Goal: Transaction & Acquisition: Book appointment/travel/reservation

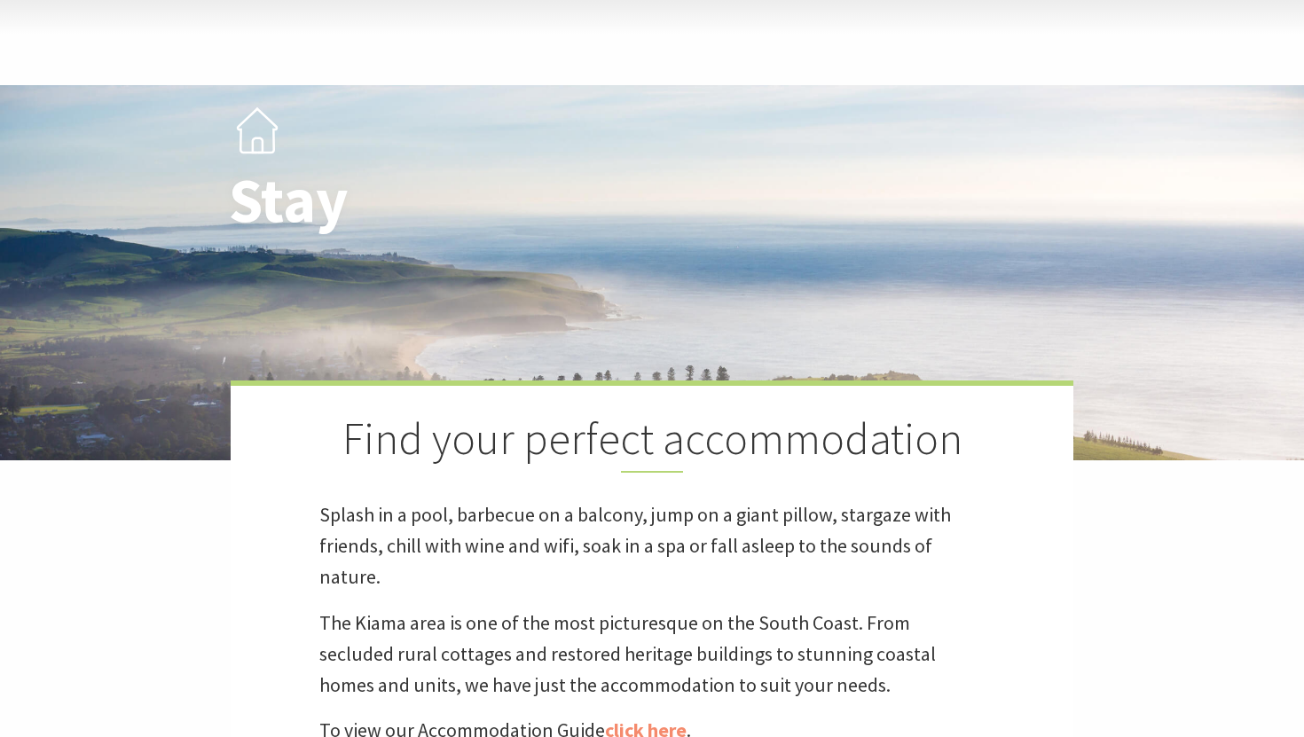
scroll to position [541, 0]
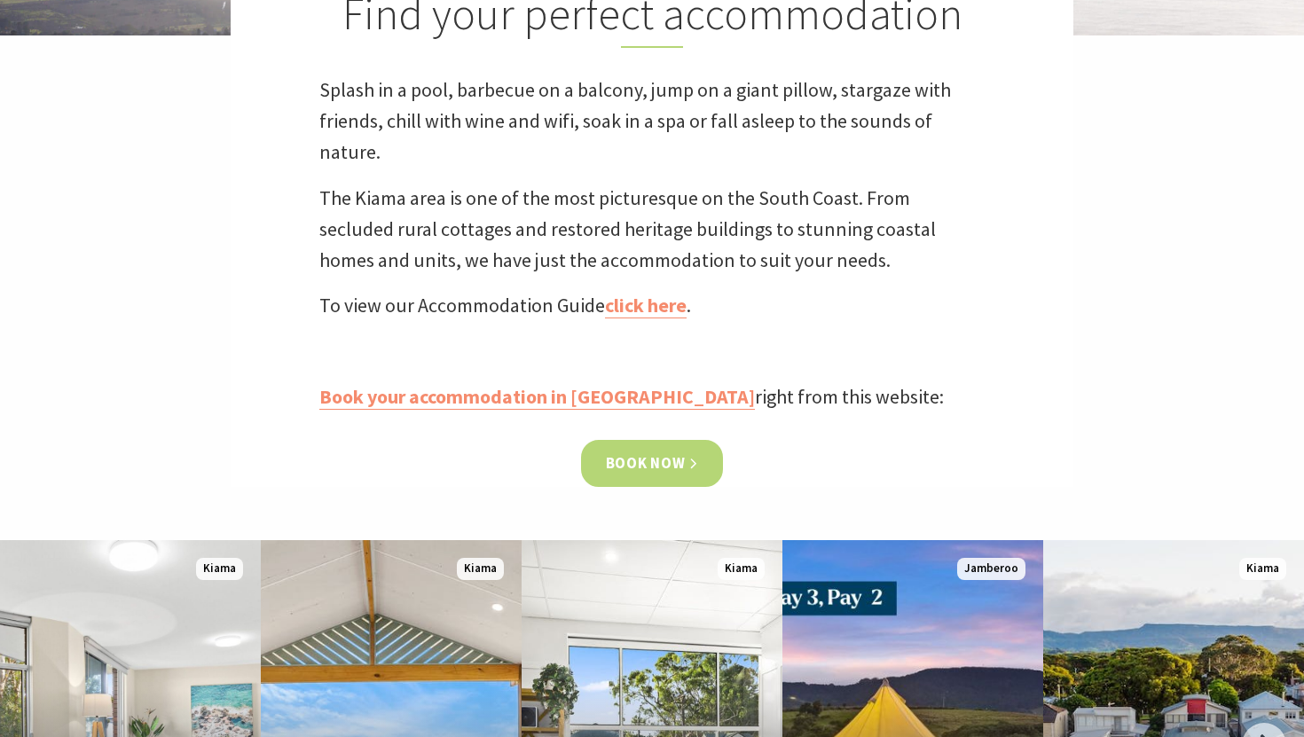
click at [660, 457] on link "Book now" at bounding box center [652, 463] width 143 height 47
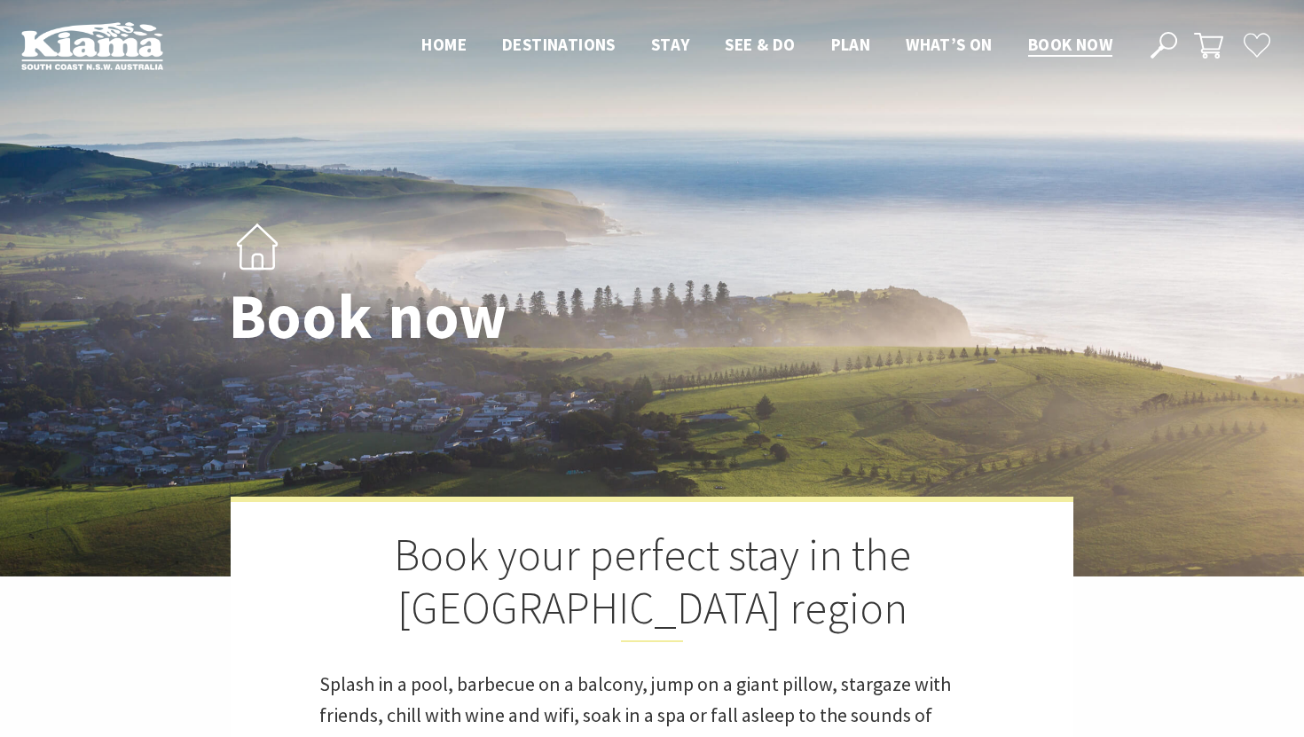
select select "3"
select select "2"
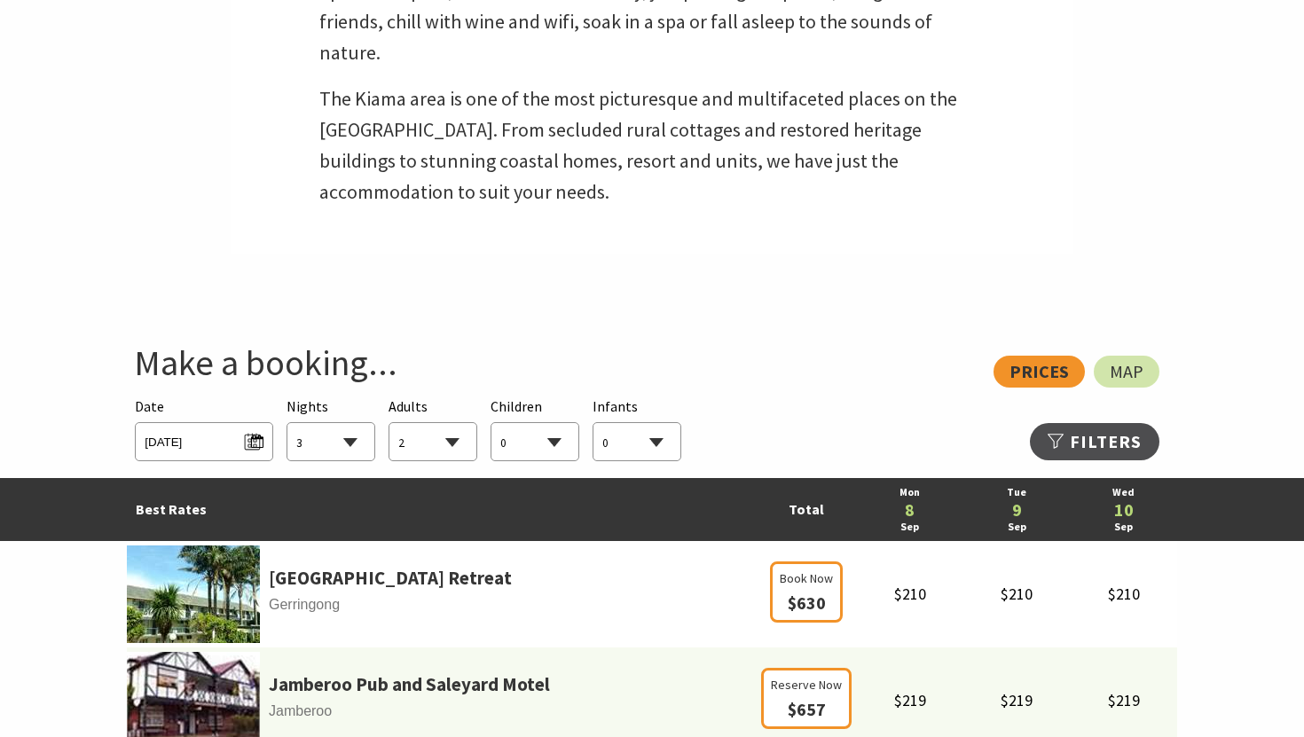
scroll to position [950, 0]
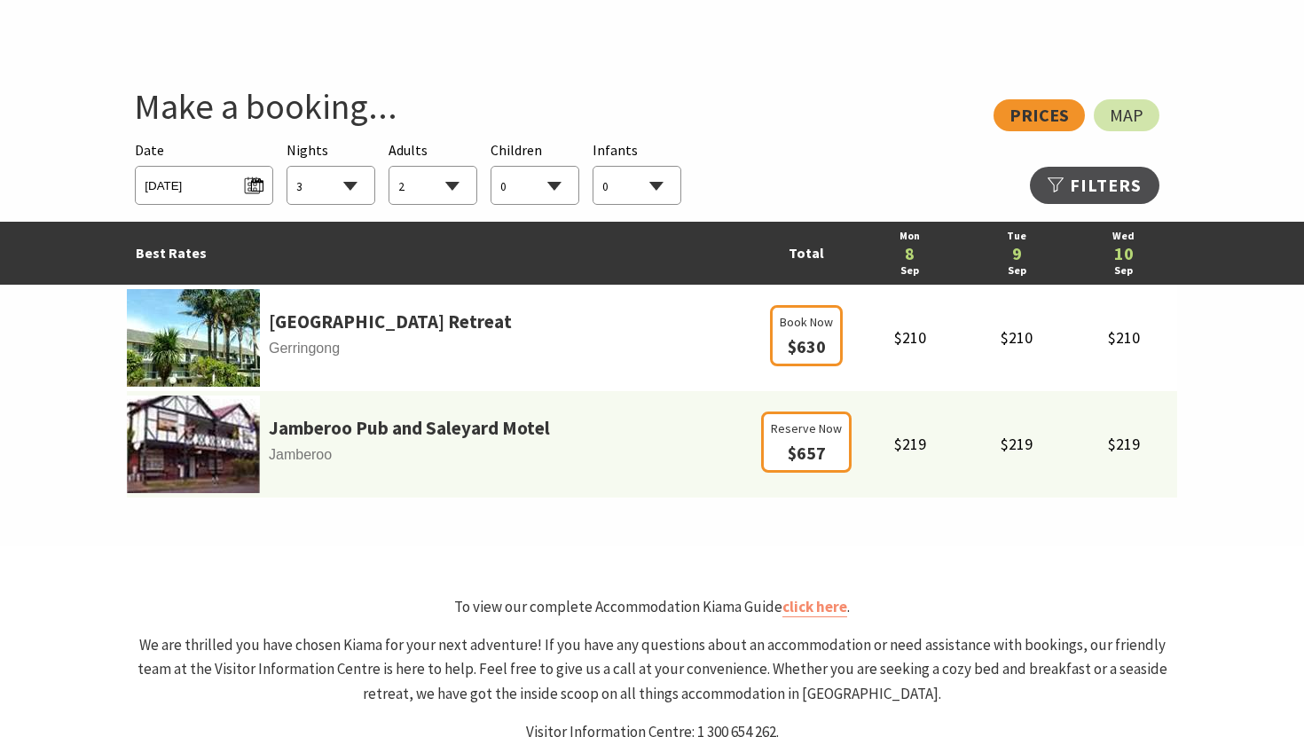
click at [347, 186] on select "1 2 3 4 5 6 7 8 9 10 11 12 13 14 15 16 17 18 19 20 21 22 23 24 25 26 27 28 29 30" at bounding box center [330, 186] width 87 height 39
select select "1"
click at [254, 190] on span "[DATE]" at bounding box center [204, 183] width 118 height 24
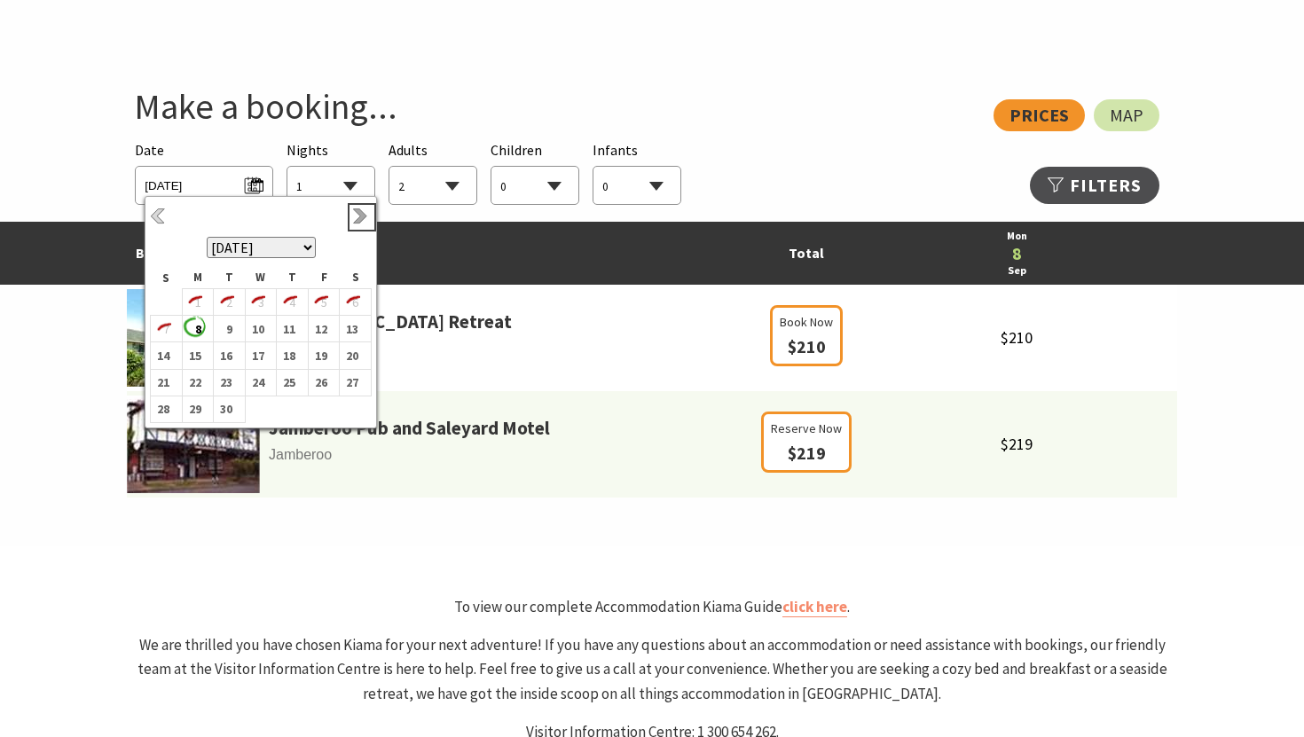
click at [368, 216] on link "Next" at bounding box center [362, 218] width 20 height 20
click at [196, 333] on b "6" at bounding box center [194, 329] width 23 height 23
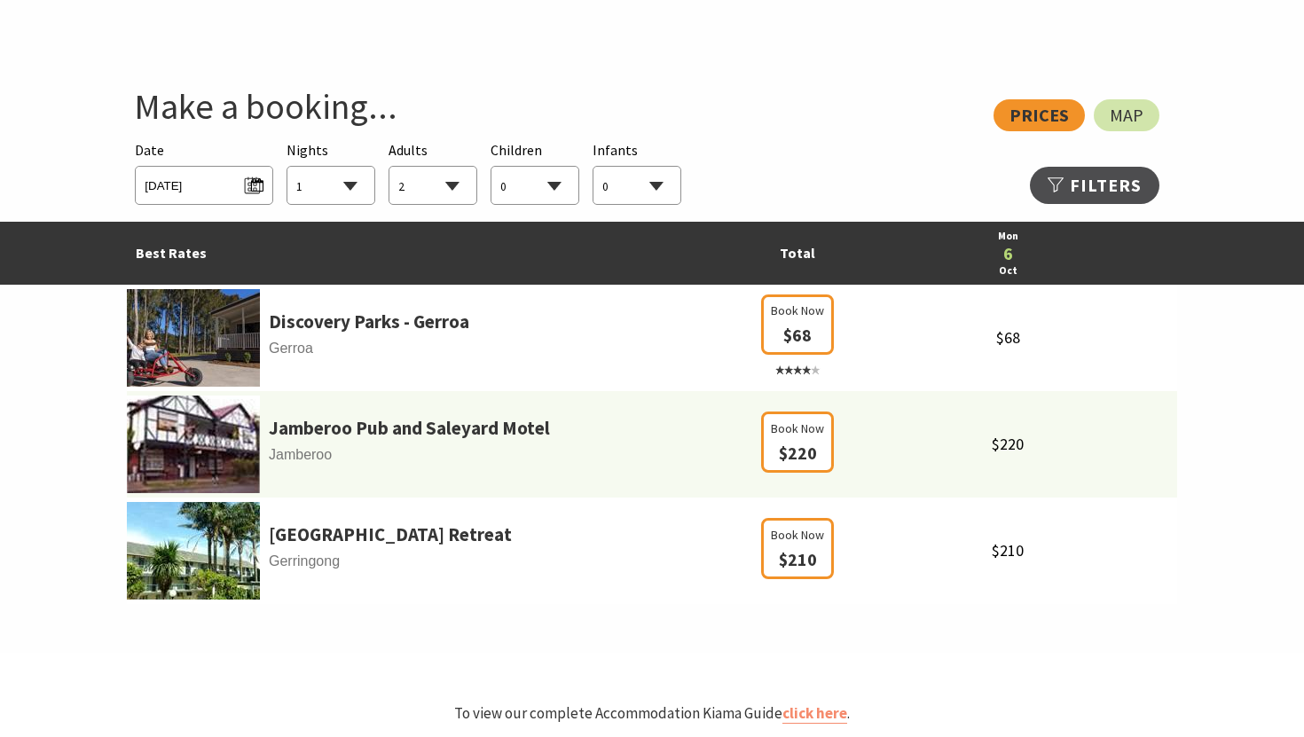
click at [468, 185] on select "0 1 2 3 4 5 6 7 8 9 10 11 12 13 14 15 16 17 18 19 20 21 22 23 24 25 26 27 28 29…" at bounding box center [432, 186] width 87 height 39
select select "1"
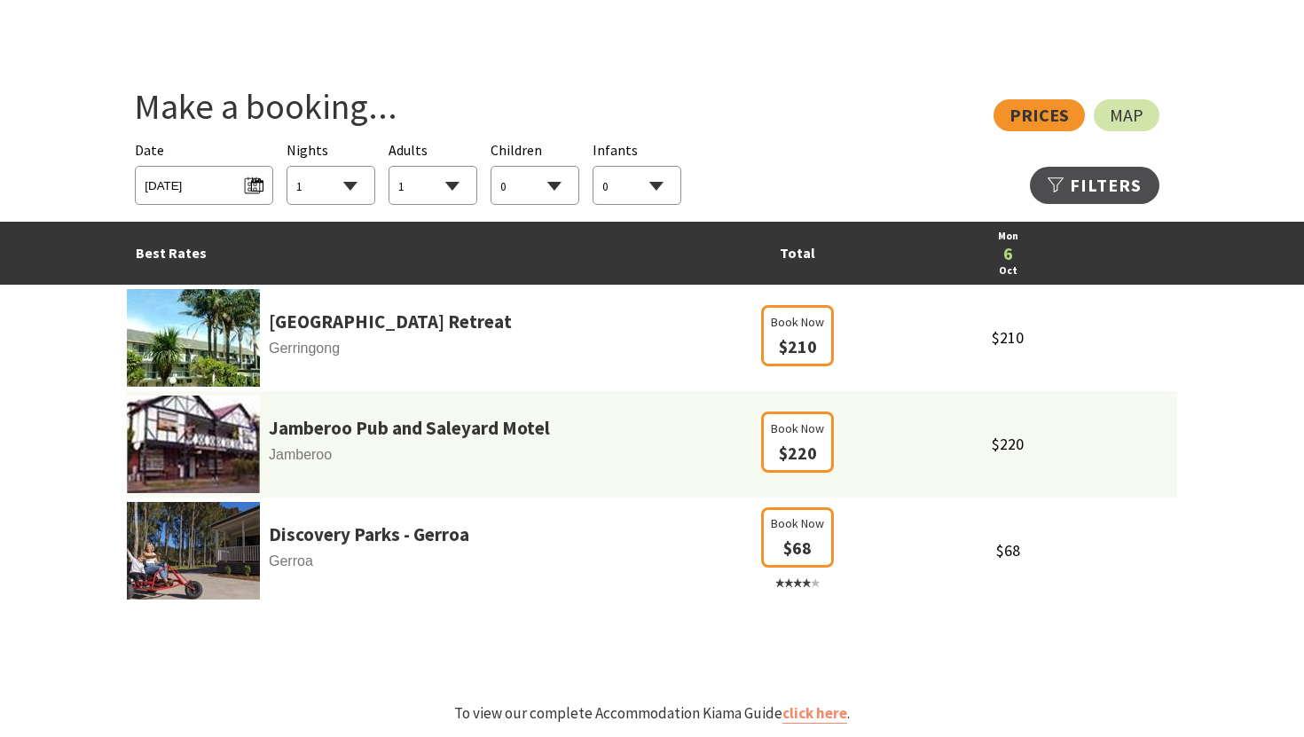
select select "1"
